Goal: Information Seeking & Learning: Learn about a topic

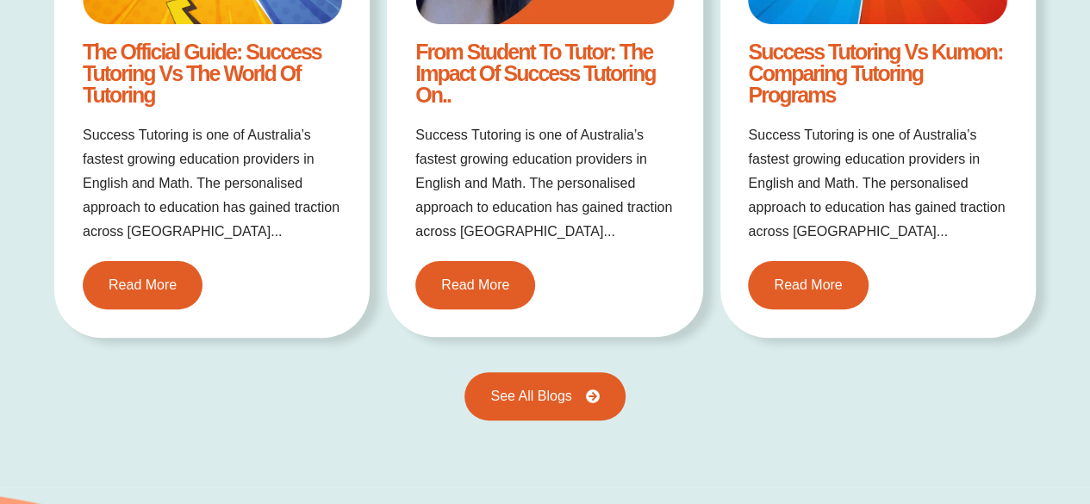
scroll to position [3389, 0]
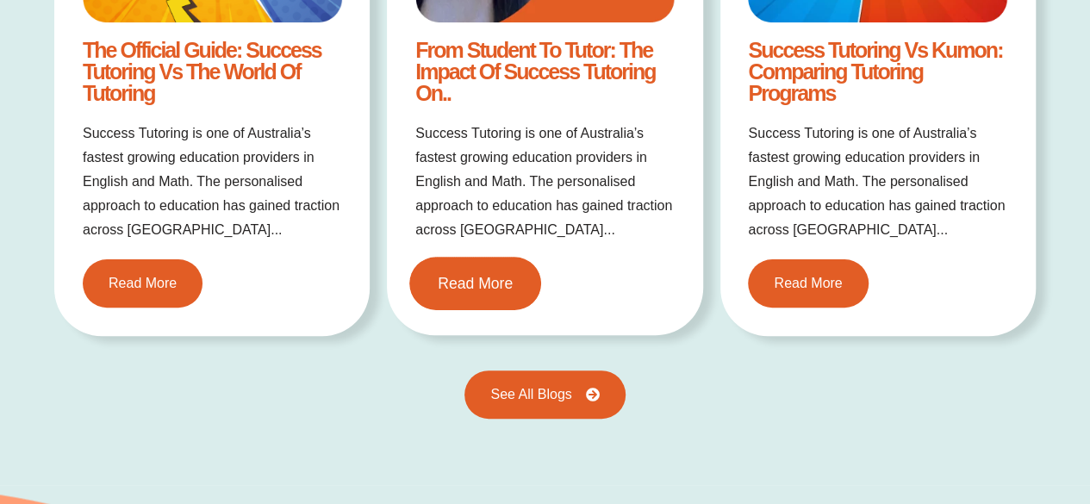
click at [483, 282] on span "Read More" at bounding box center [475, 284] width 75 height 16
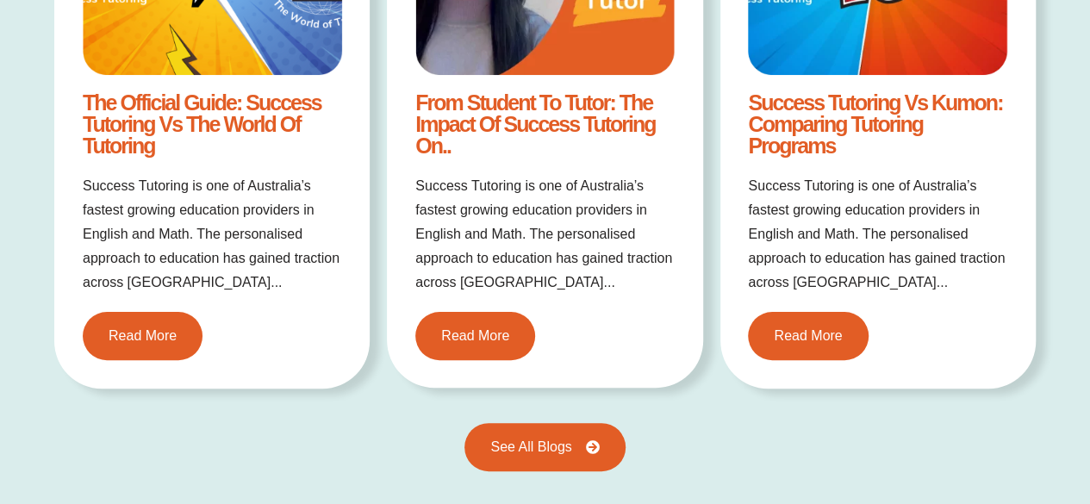
scroll to position [3338, 0]
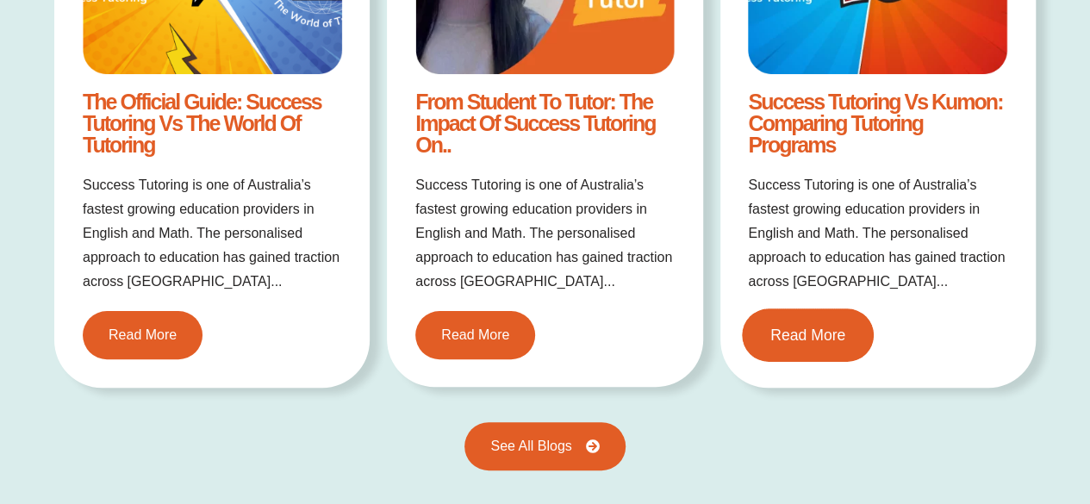
click at [787, 320] on link "Read More" at bounding box center [808, 335] width 132 height 53
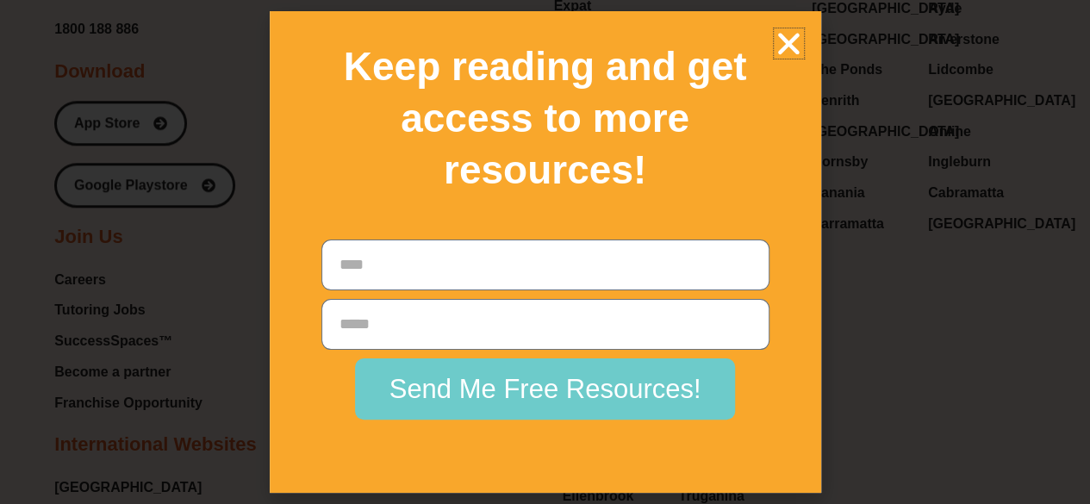
scroll to position [7352, 0]
click at [781, 25] on div "Keep reading and get access to more resources!" at bounding box center [545, 118] width 534 height 197
click at [784, 37] on icon "Close" at bounding box center [789, 43] width 30 height 30
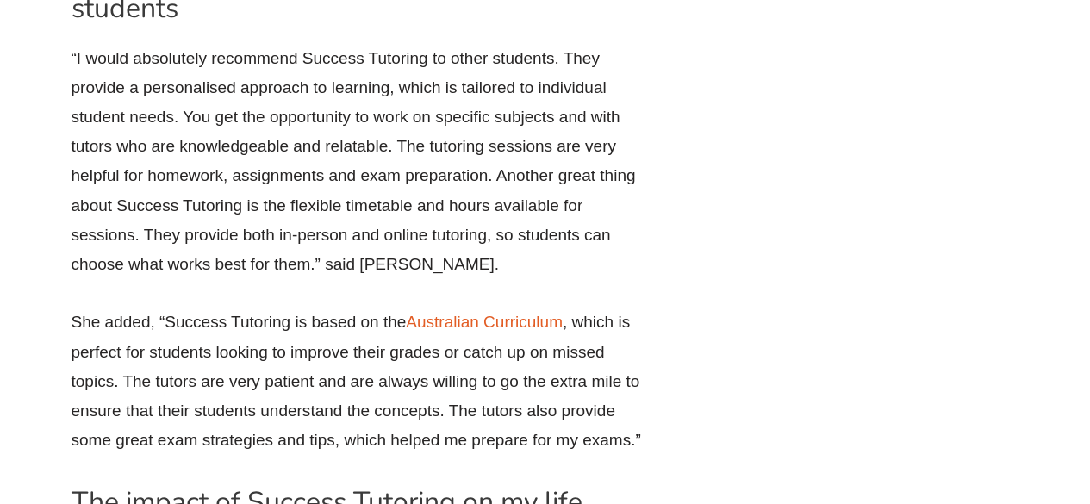
scroll to position [3671, 0]
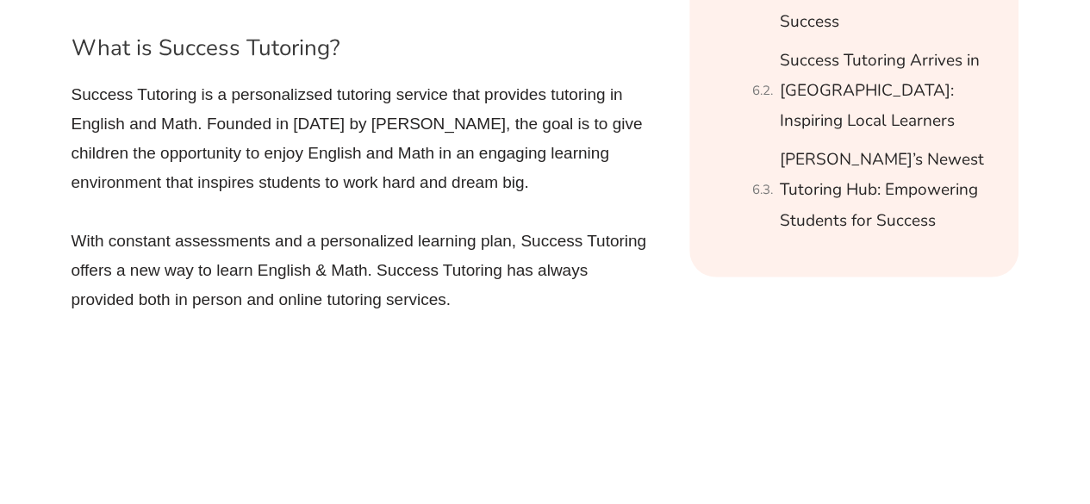
scroll to position [2038, 0]
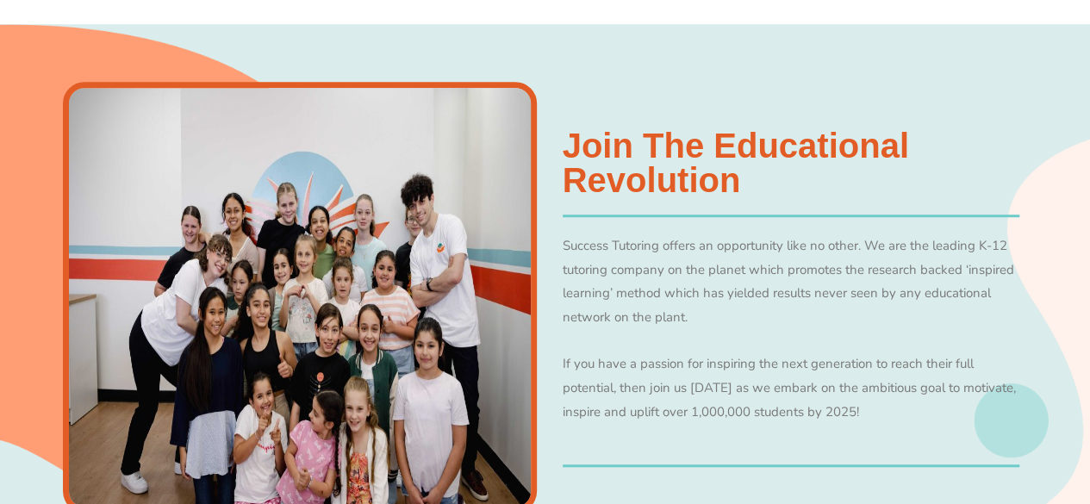
scroll to position [597, 0]
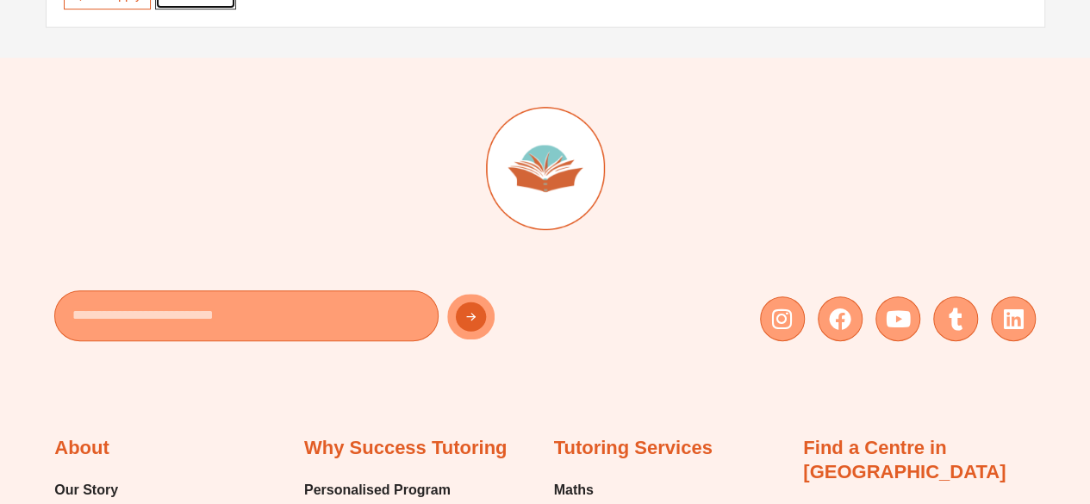
scroll to position [572, 0]
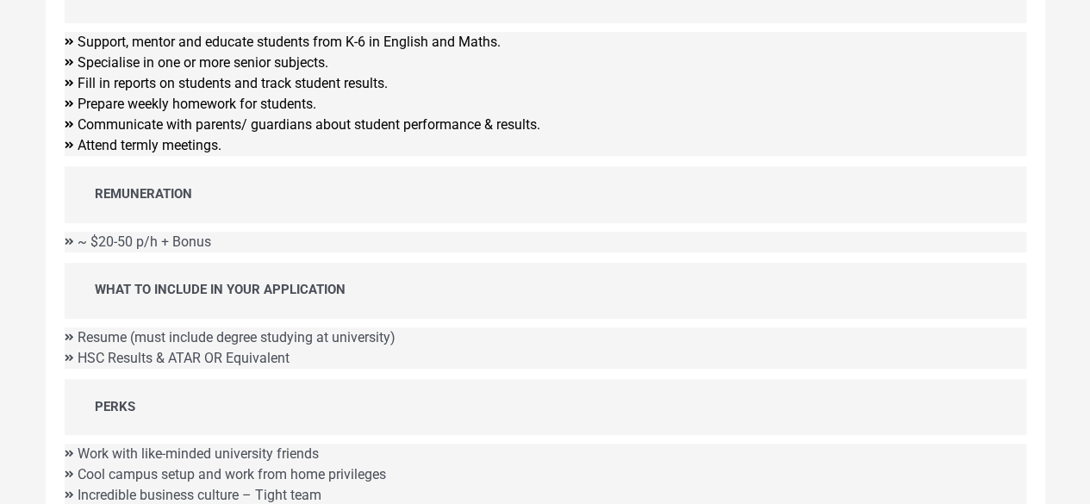
scroll to position [481, 0]
click at [65, 244] on li "~ $20-50 p/h + Bonus" at bounding box center [546, 241] width 962 height 21
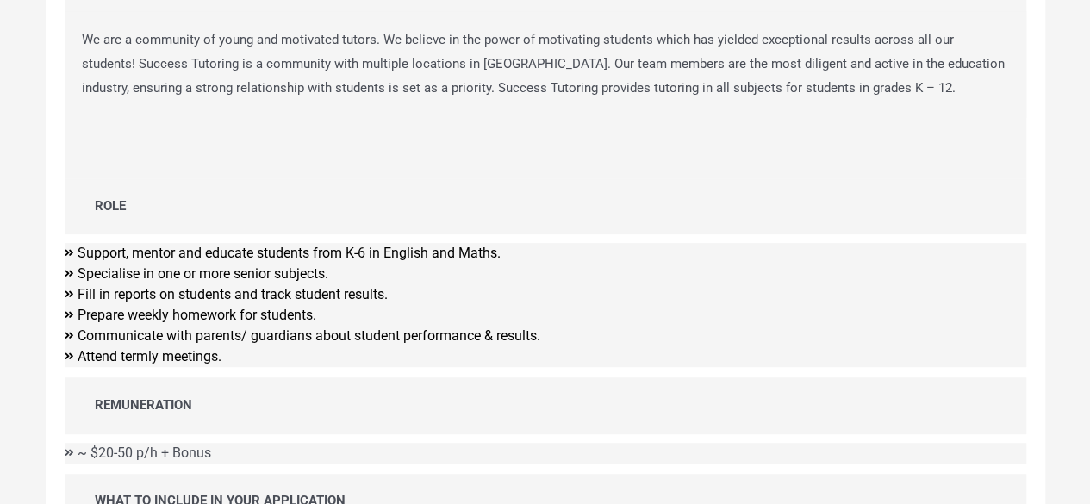
scroll to position [279, 0]
